Goal: Information Seeking & Learning: Learn about a topic

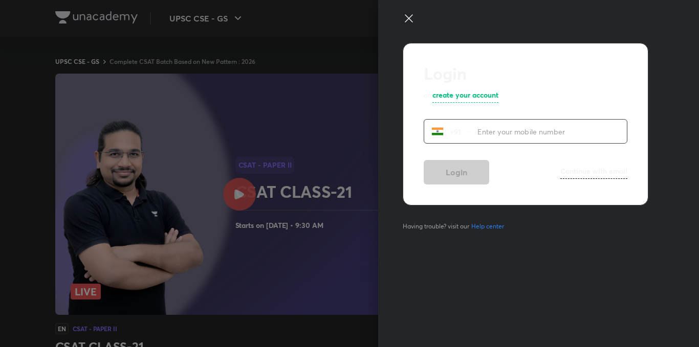
click at [407, 19] on icon at bounding box center [409, 18] width 12 height 12
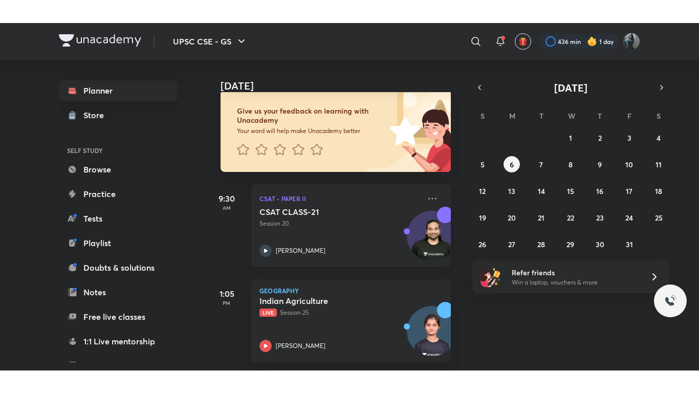
scroll to position [70, 0]
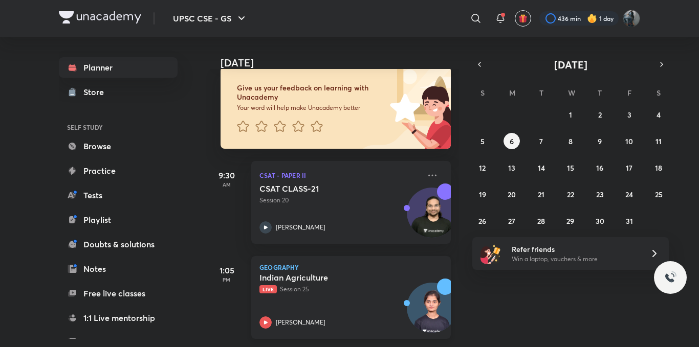
click at [263, 317] on icon at bounding box center [265, 323] width 12 height 12
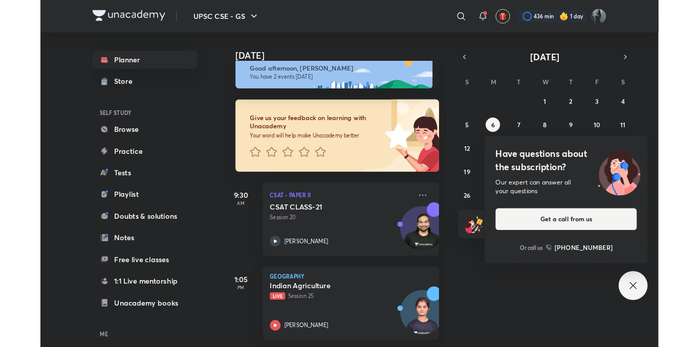
scroll to position [24, 0]
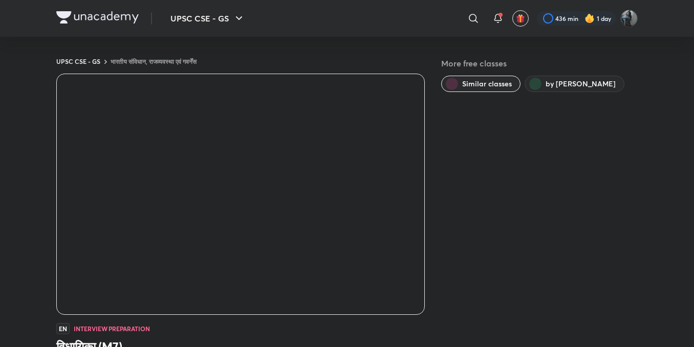
scroll to position [624, 0]
